Goal: Communication & Community: Ask a question

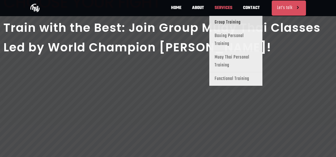
scroll to position [0, 233]
click at [209, 15] on span "SERVICES" at bounding box center [223, 8] width 28 height 16
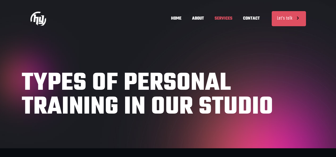
scroll to position [0, 233]
click at [166, 25] on span "HOME" at bounding box center [176, 19] width 21 height 16
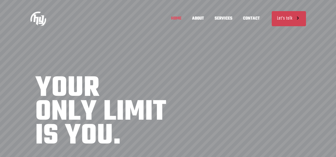
scroll to position [0, 233]
click at [273, 13] on link "Let's talk" at bounding box center [288, 18] width 34 height 15
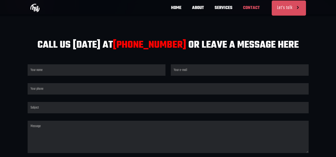
scroll to position [0, 311]
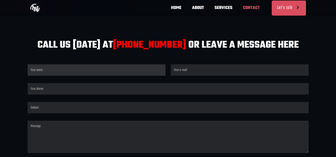
click at [41, 76] on input "Contact form" at bounding box center [97, 69] width 138 height 11
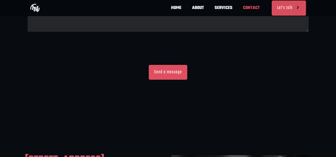
scroll to position [0, 233]
type input "Tami"
click at [184, 62] on span "Contact form" at bounding box center [168, 51] width 286 height 21
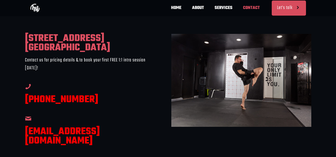
scroll to position [0, 0]
click at [55, 105] on h3 "(858) 923-9093" at bounding box center [87, 90] width 125 height 28
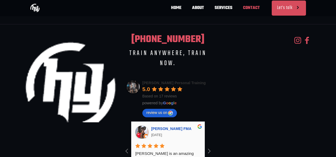
click at [83, 115] on div "(858)923-9093 TRAIN ANYWHERE, TRAIN NOW. Hakan Yildiz Personal Training 5.0 Bas…" at bounding box center [168, 110] width 292 height 167
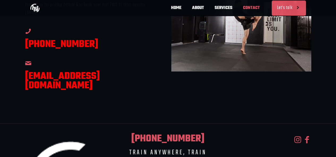
scroll to position [376, 0]
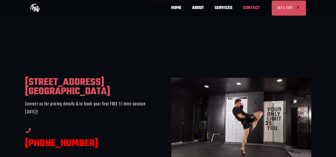
drag, startPoint x: 148, startPoint y: 19, endPoint x: 157, endPoint y: 23, distance: 10.5
